Goal: Information Seeking & Learning: Learn about a topic

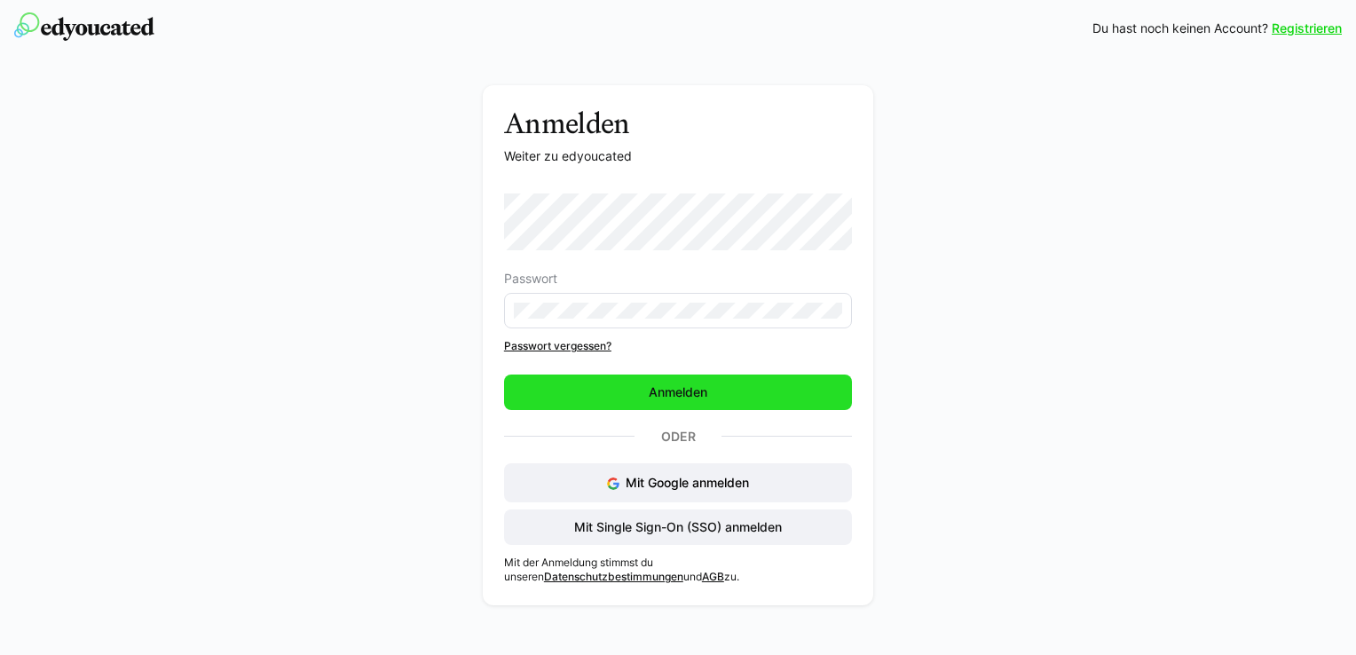
click at [668, 390] on span "Anmelden" at bounding box center [678, 392] width 64 height 18
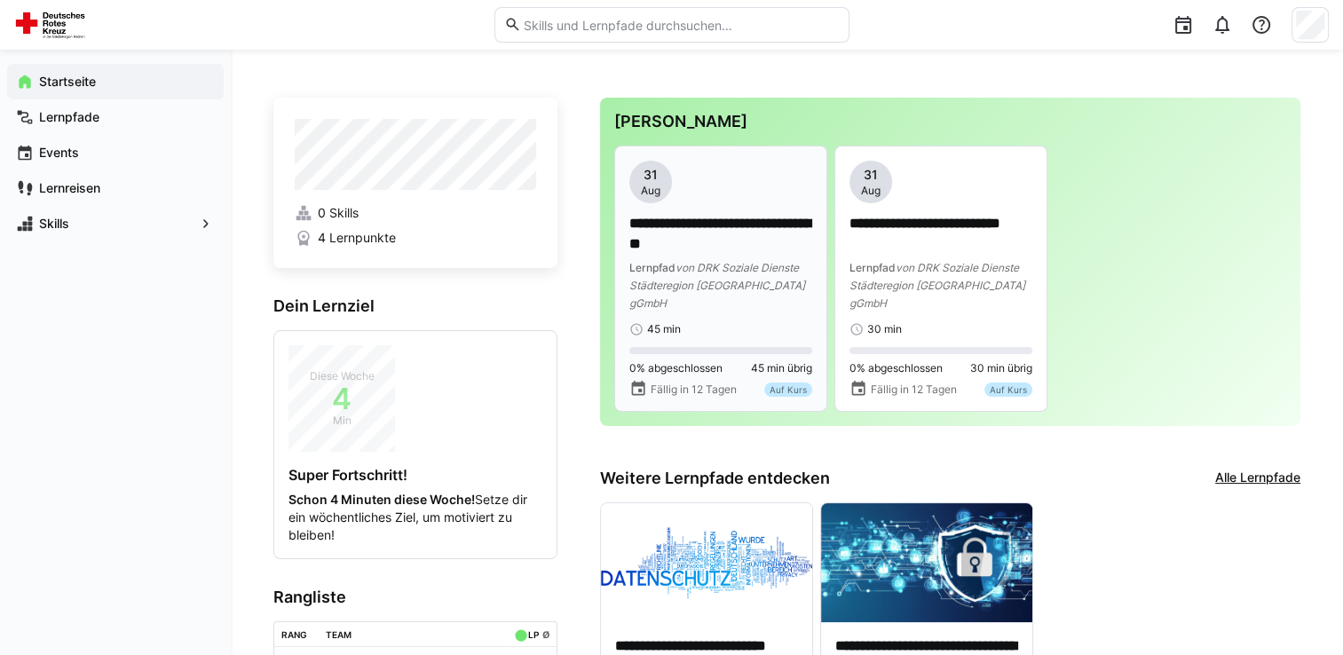
click at [746, 280] on span "von DRK Soziale Dienste Städteregion [GEOGRAPHIC_DATA] gGmbH" at bounding box center [717, 285] width 176 height 49
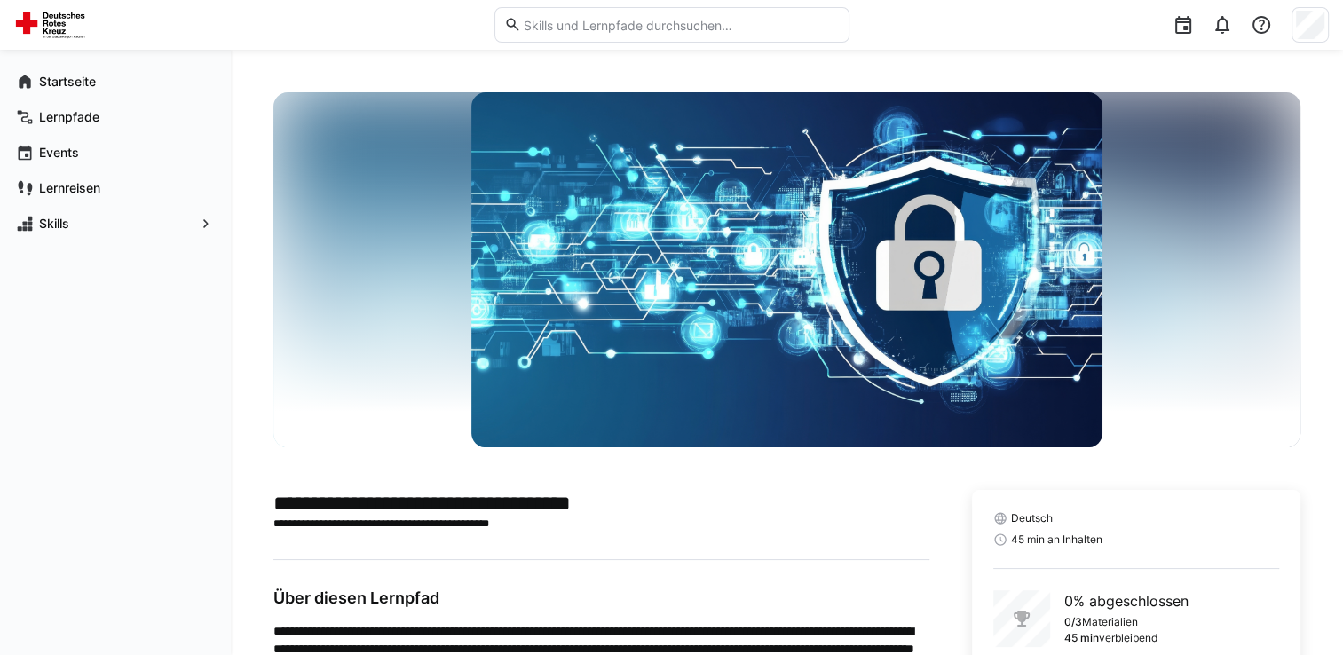
scroll to position [112, 0]
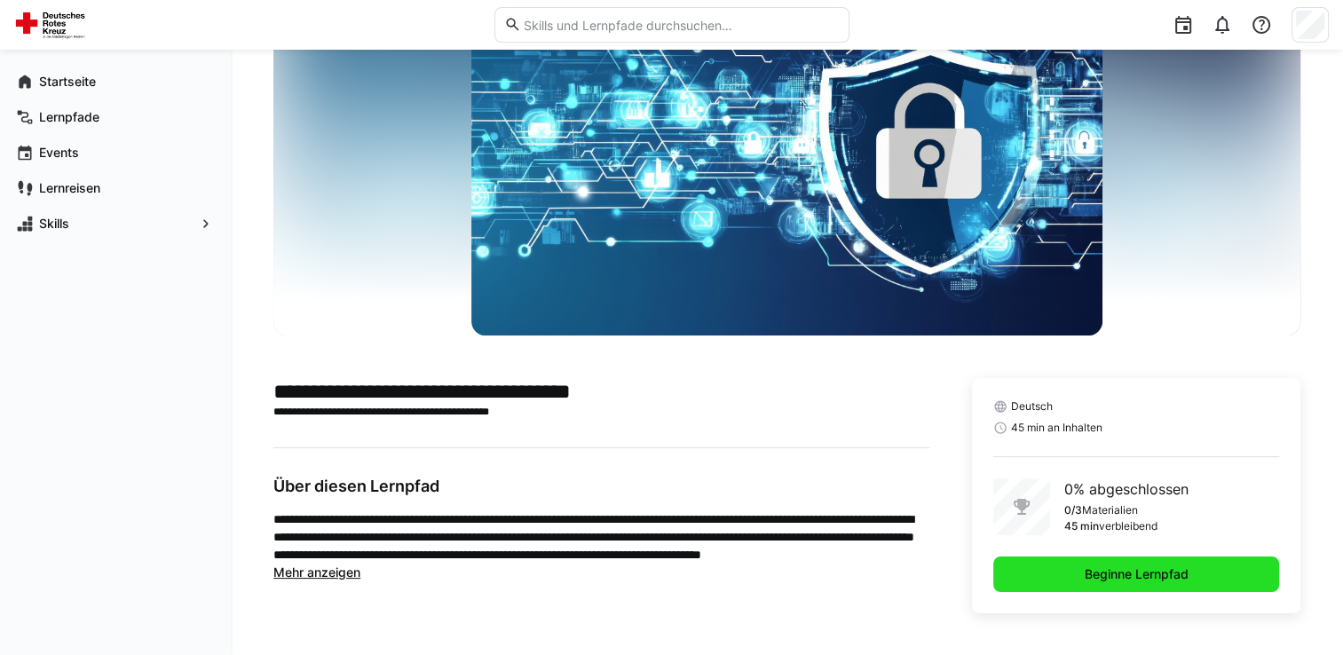
click at [1093, 570] on span "Beginne Lernpfad" at bounding box center [1136, 574] width 109 height 18
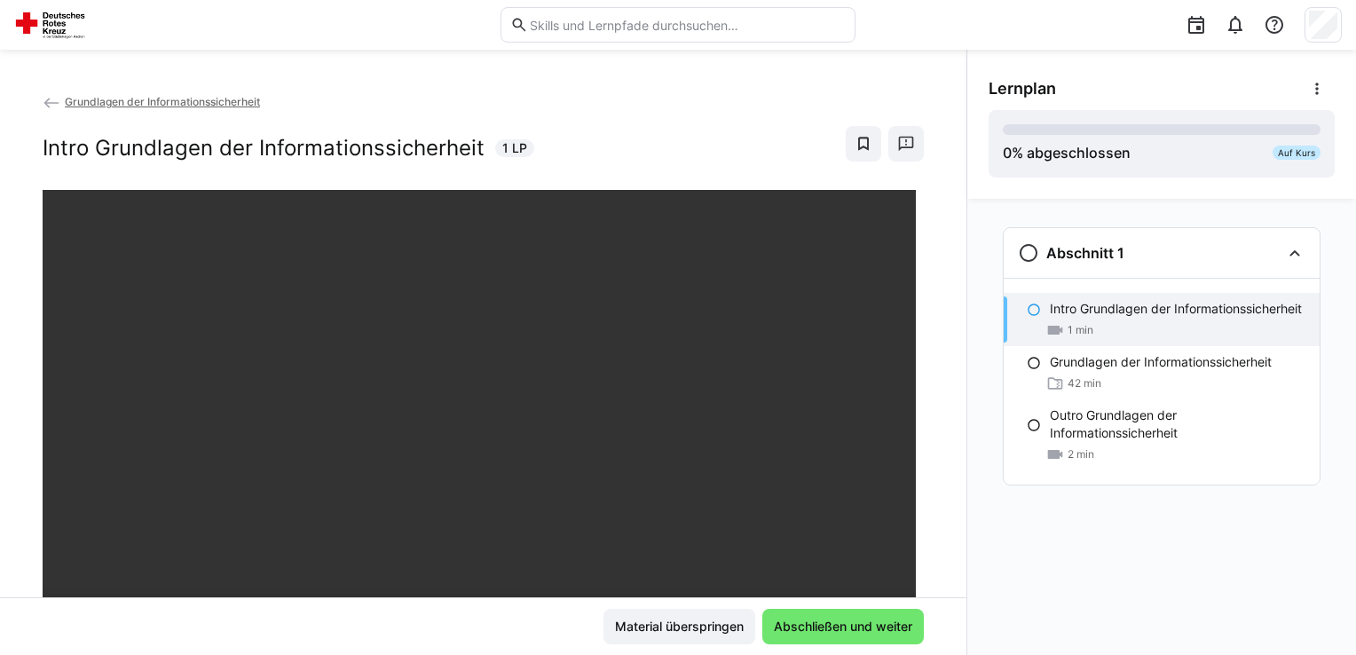
click at [990, 552] on div "Abschnitt 1 Intro Grundlagen der Informationssicherheit 1 min Grundlagen der In…" at bounding box center [1161, 427] width 389 height 456
click at [1033, 309] on eds-icon at bounding box center [1034, 310] width 14 height 14
click at [1096, 364] on p "Grundlagen der Informationssicherheit" at bounding box center [1161, 362] width 222 height 18
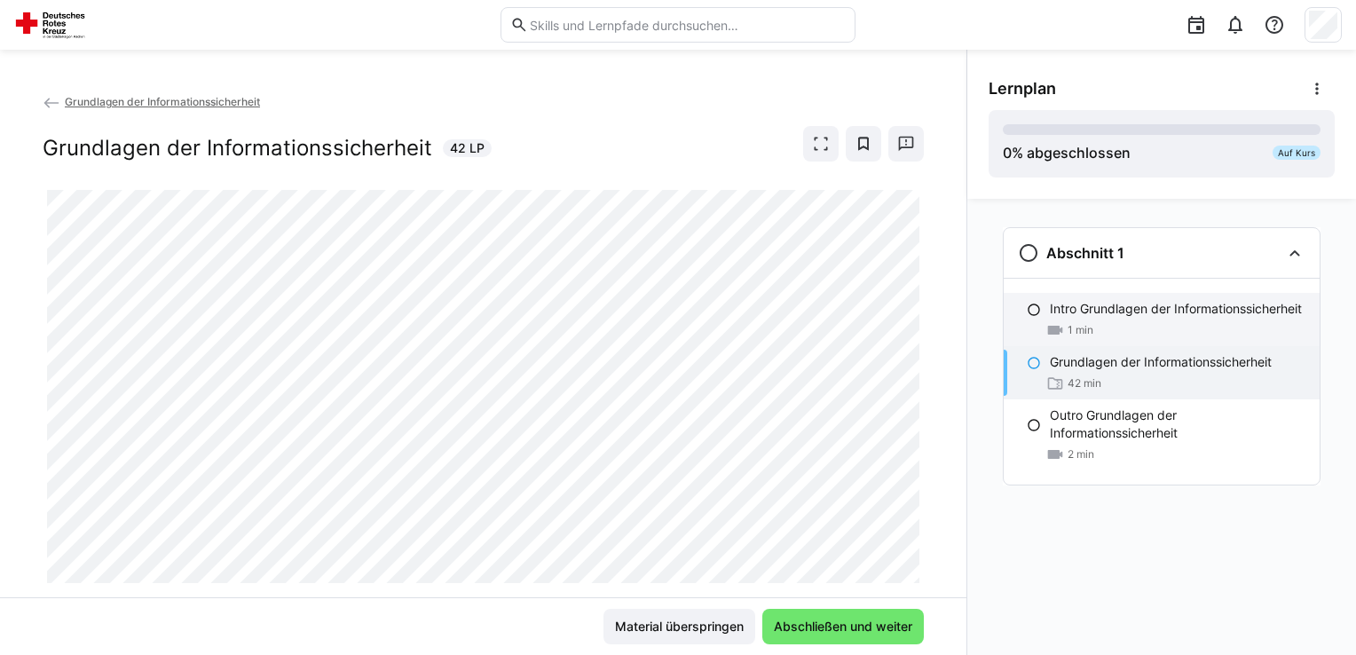
click at [1067, 314] on p "Intro Grundlagen der Informationssicherheit" at bounding box center [1176, 309] width 252 height 18
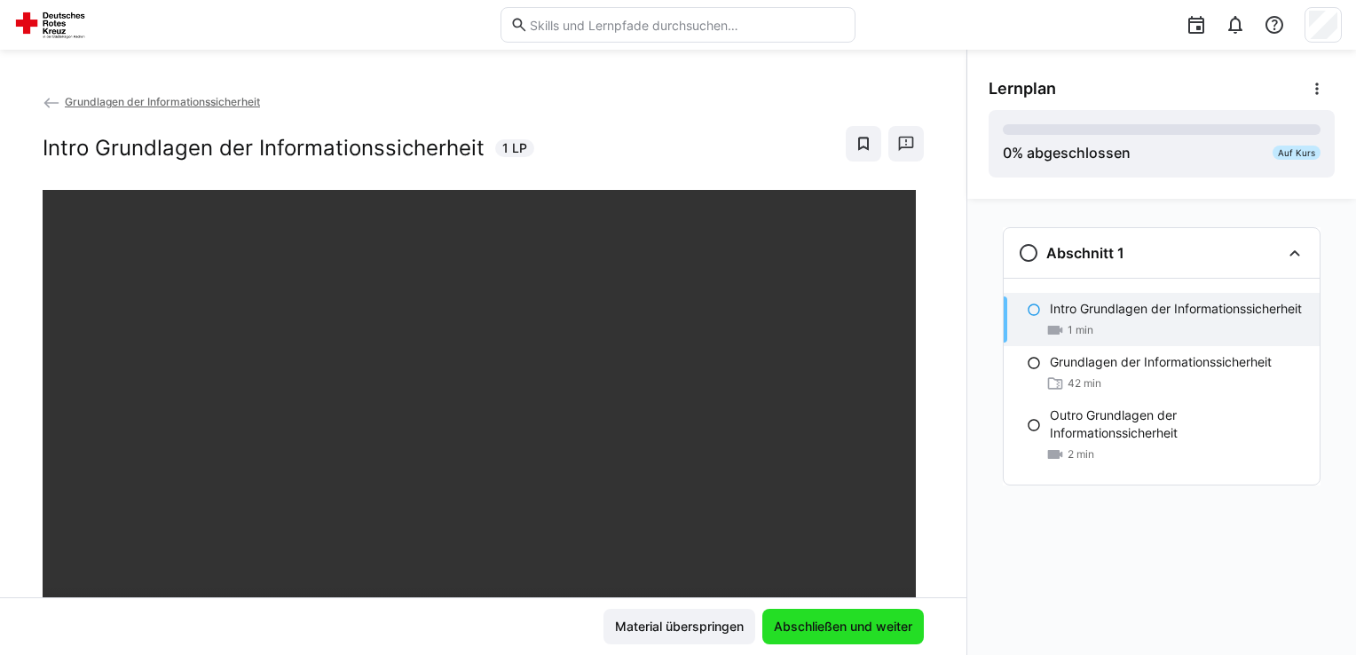
click at [874, 626] on span "Abschließen und weiter" at bounding box center [843, 627] width 144 height 18
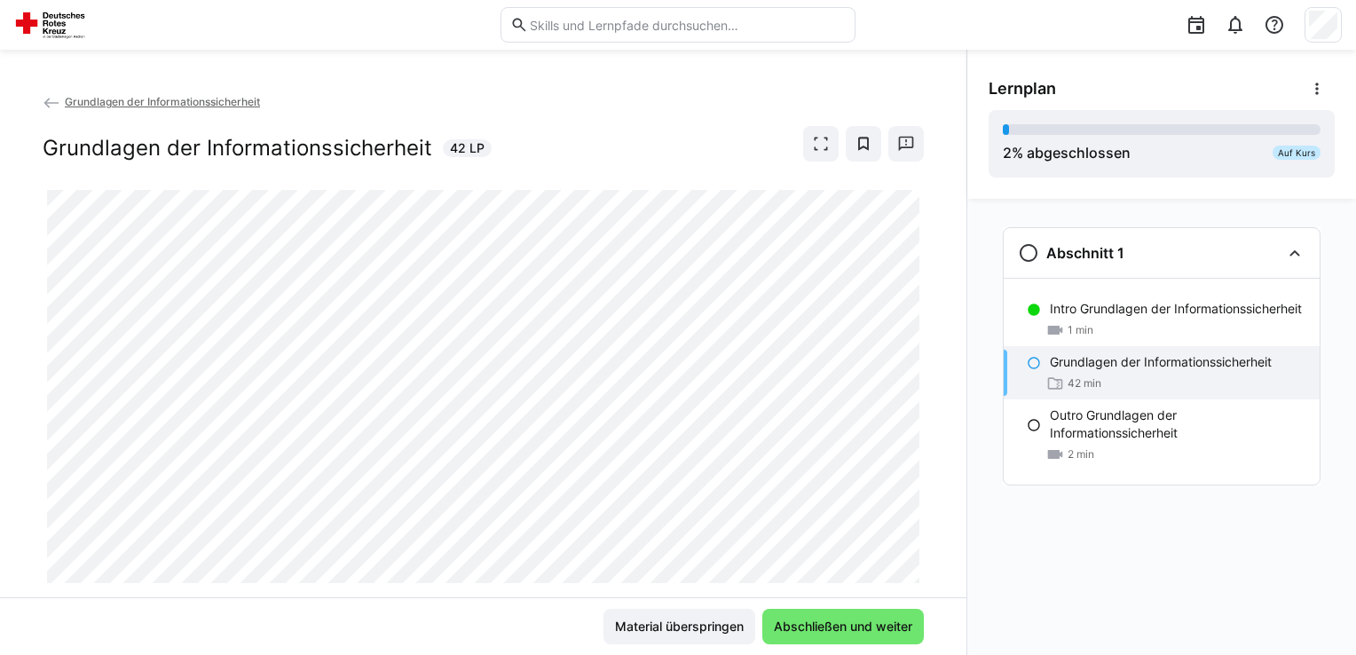
scroll to position [41, 0]
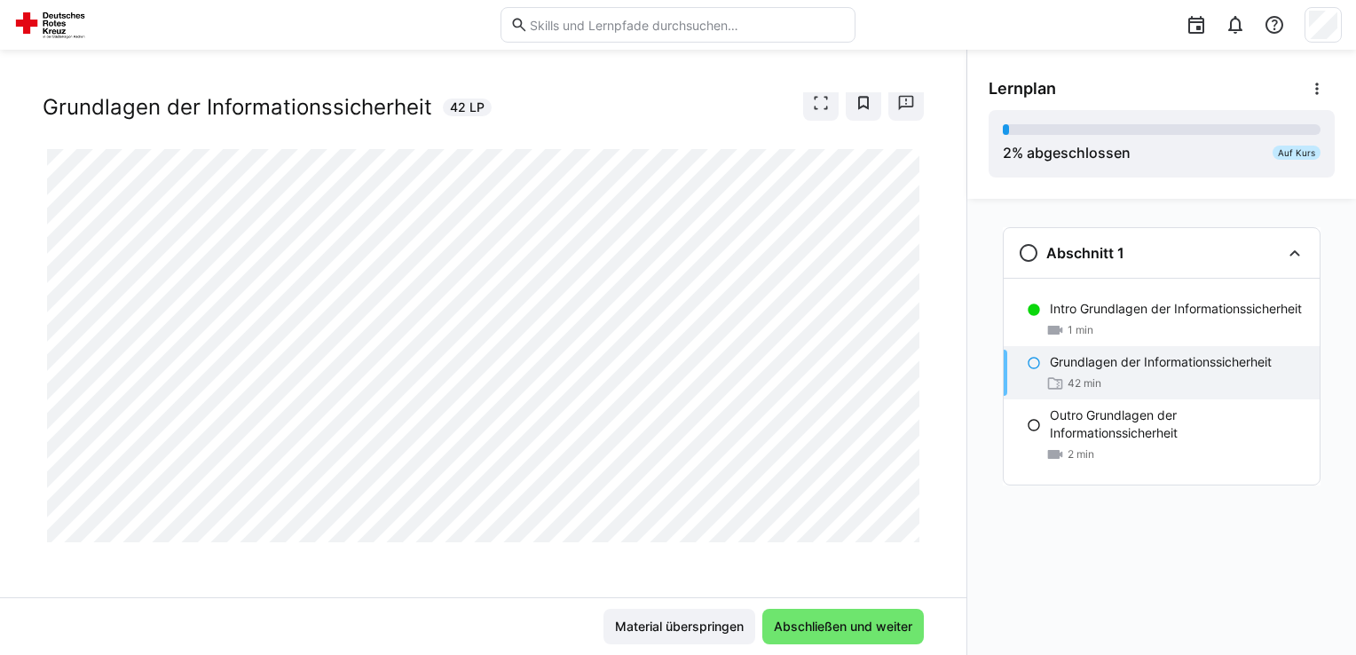
click at [1114, 370] on p "Grundlagen der Informationssicherheit" at bounding box center [1161, 362] width 222 height 18
click at [878, 623] on span "Abschließen und weiter" at bounding box center [843, 627] width 144 height 18
click at [1092, 363] on p "Grundlagen der Informationssicherheit" at bounding box center [1161, 362] width 222 height 18
click at [848, 626] on span "Abschließen und weiter" at bounding box center [843, 627] width 144 height 18
click at [1051, 371] on div "Grundlagen der Informationssicherheit 42 min" at bounding box center [1162, 372] width 316 height 53
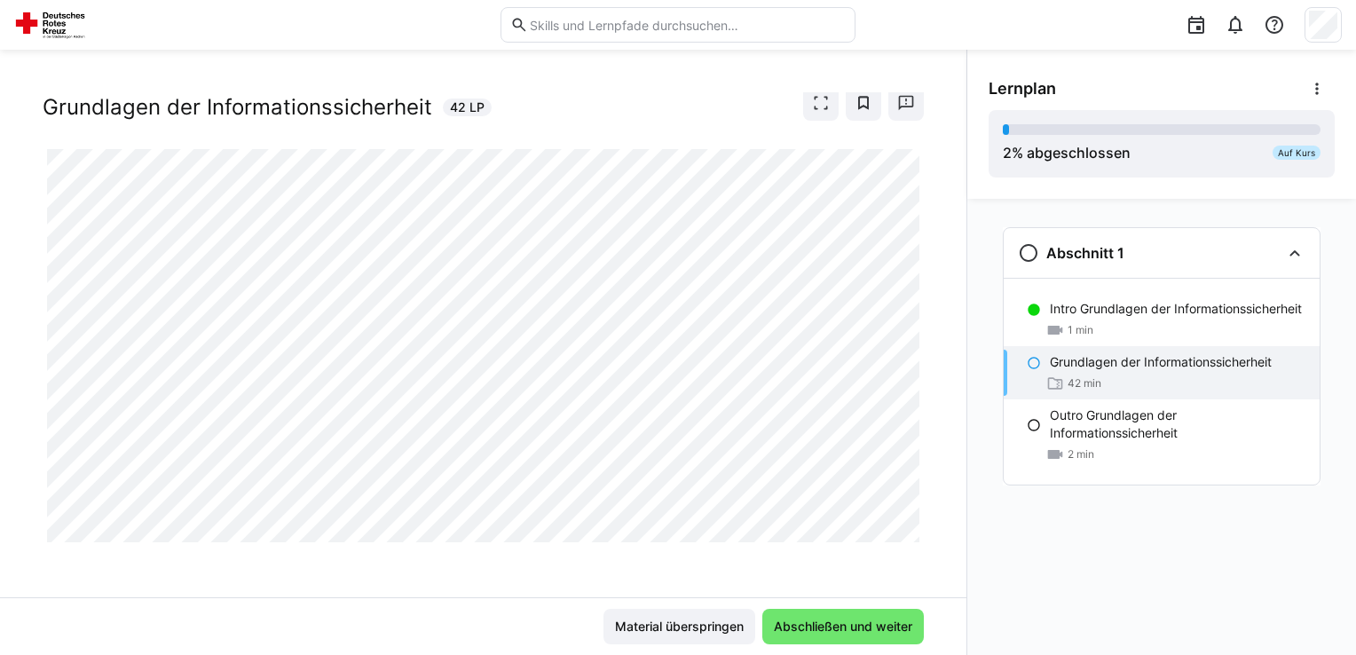
click at [1032, 361] on eds-icon at bounding box center [1034, 363] width 14 height 14
click at [1319, 91] on eds-icon at bounding box center [1317, 89] width 18 height 18
click at [1036, 362] on eds-icon at bounding box center [1034, 363] width 14 height 14
click at [1097, 359] on p "Grundlagen der Informationssicherheit" at bounding box center [1161, 362] width 222 height 18
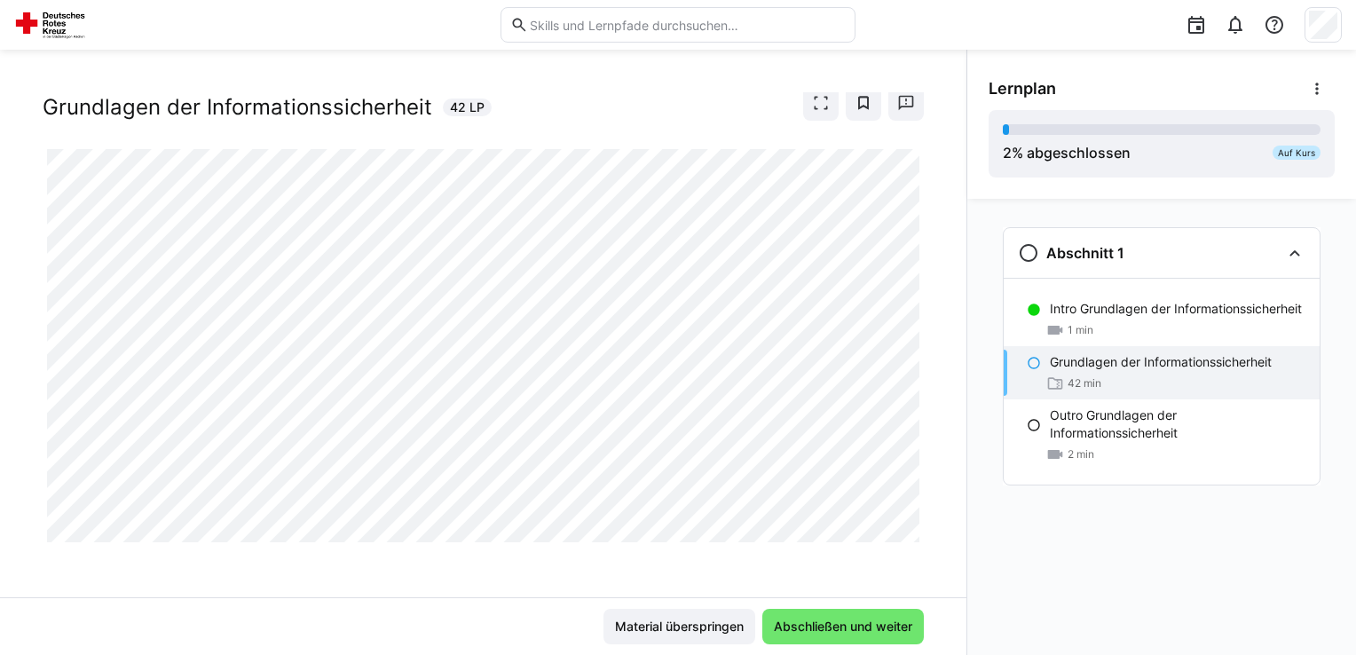
click at [1097, 359] on p "Grundlagen der Informationssicherheit" at bounding box center [1161, 362] width 222 height 18
click at [1028, 252] on eds-icon at bounding box center [1028, 252] width 21 height 21
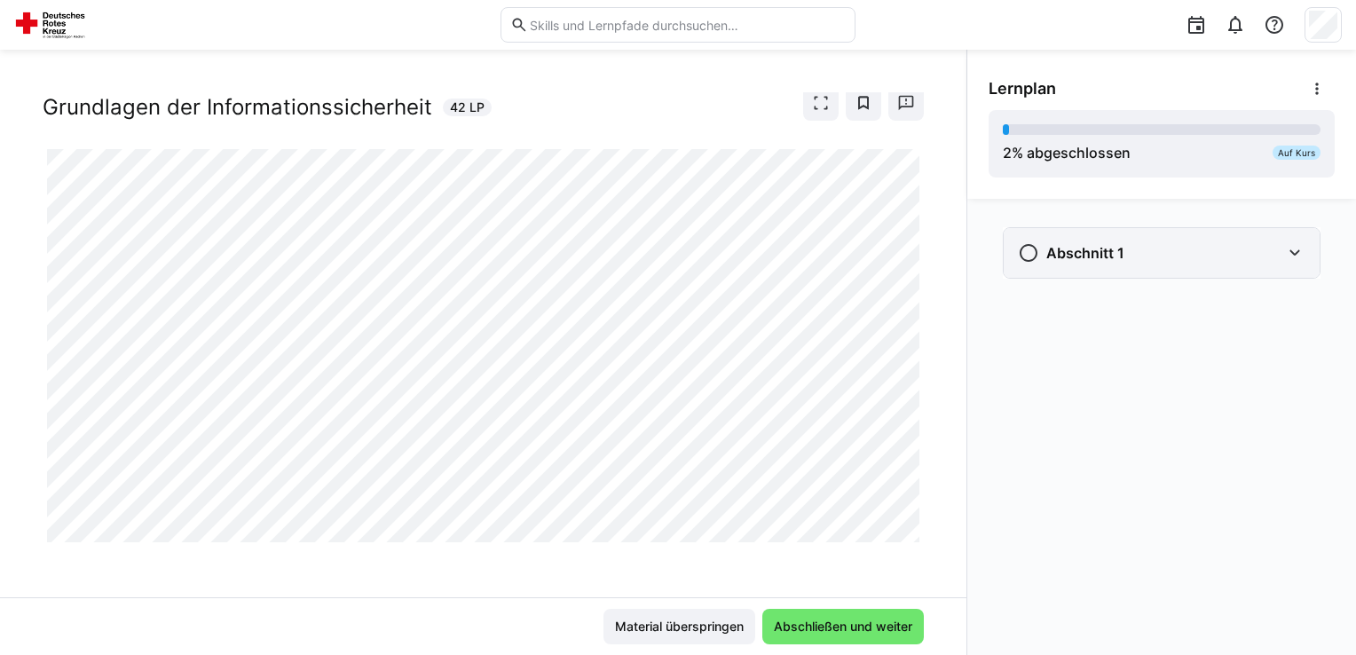
click at [1028, 252] on eds-icon at bounding box center [1028, 252] width 21 height 21
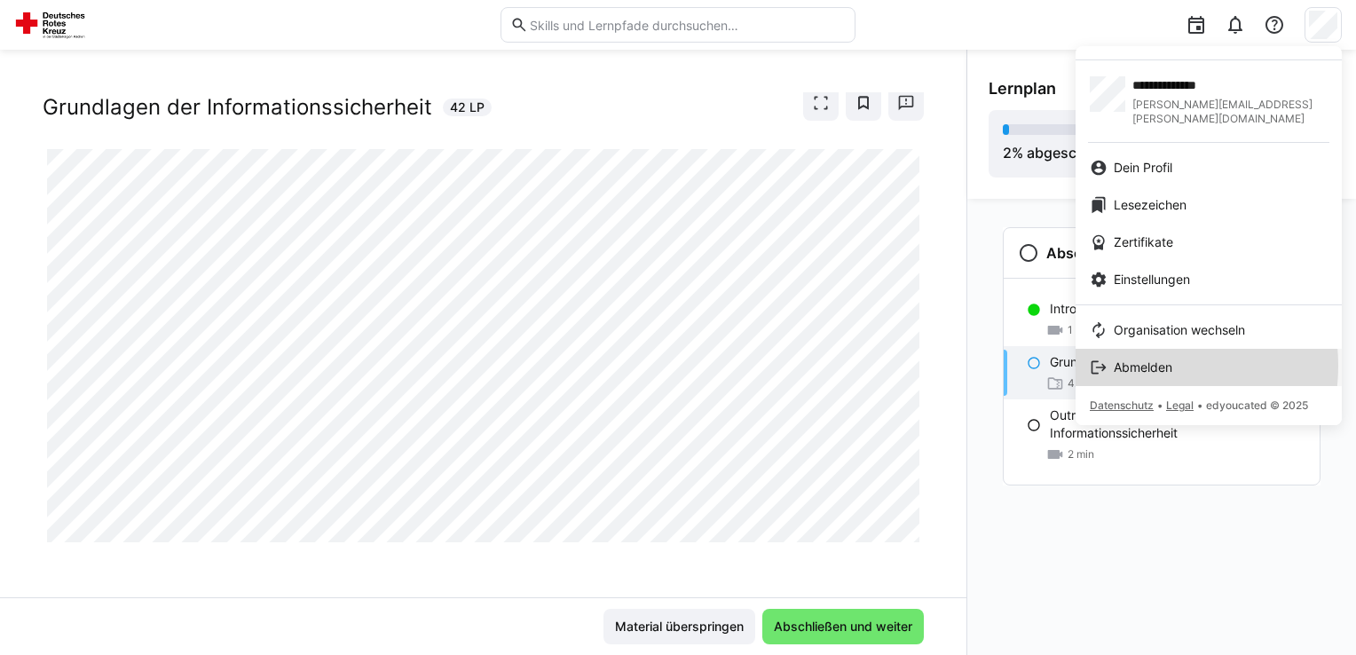
click at [1133, 358] on span "Abmelden" at bounding box center [1143, 367] width 59 height 18
